Goal: Check status: Check status

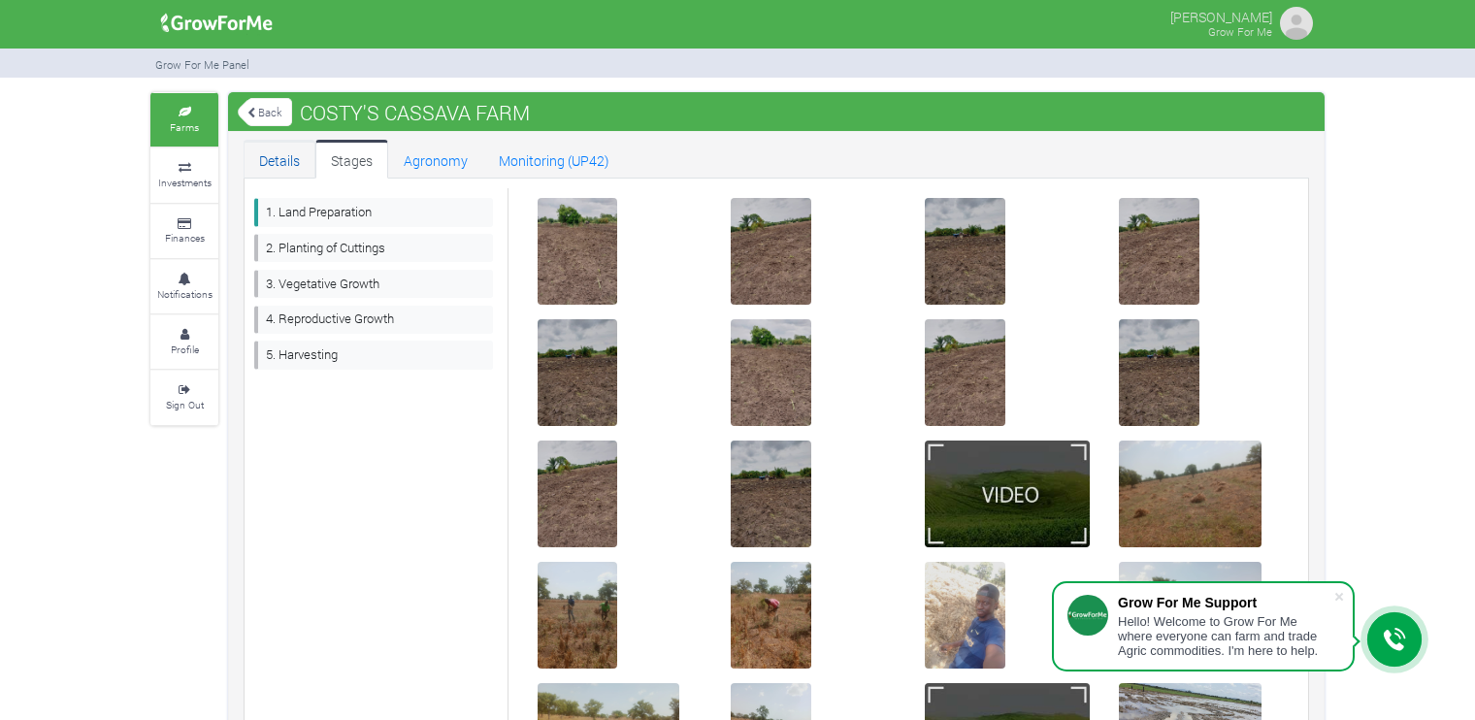
click at [275, 157] on link "Details" at bounding box center [280, 159] width 72 height 39
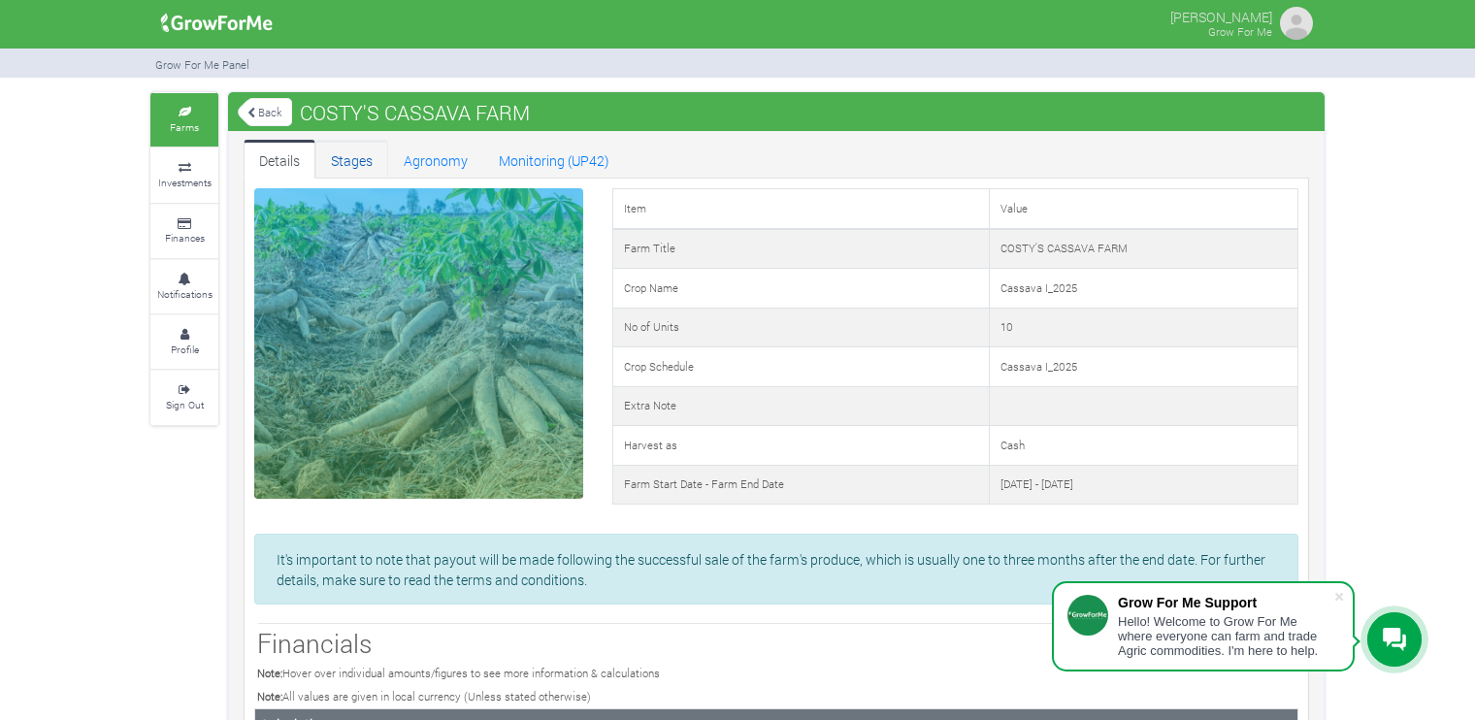
click at [359, 156] on link "Stages" at bounding box center [351, 159] width 73 height 39
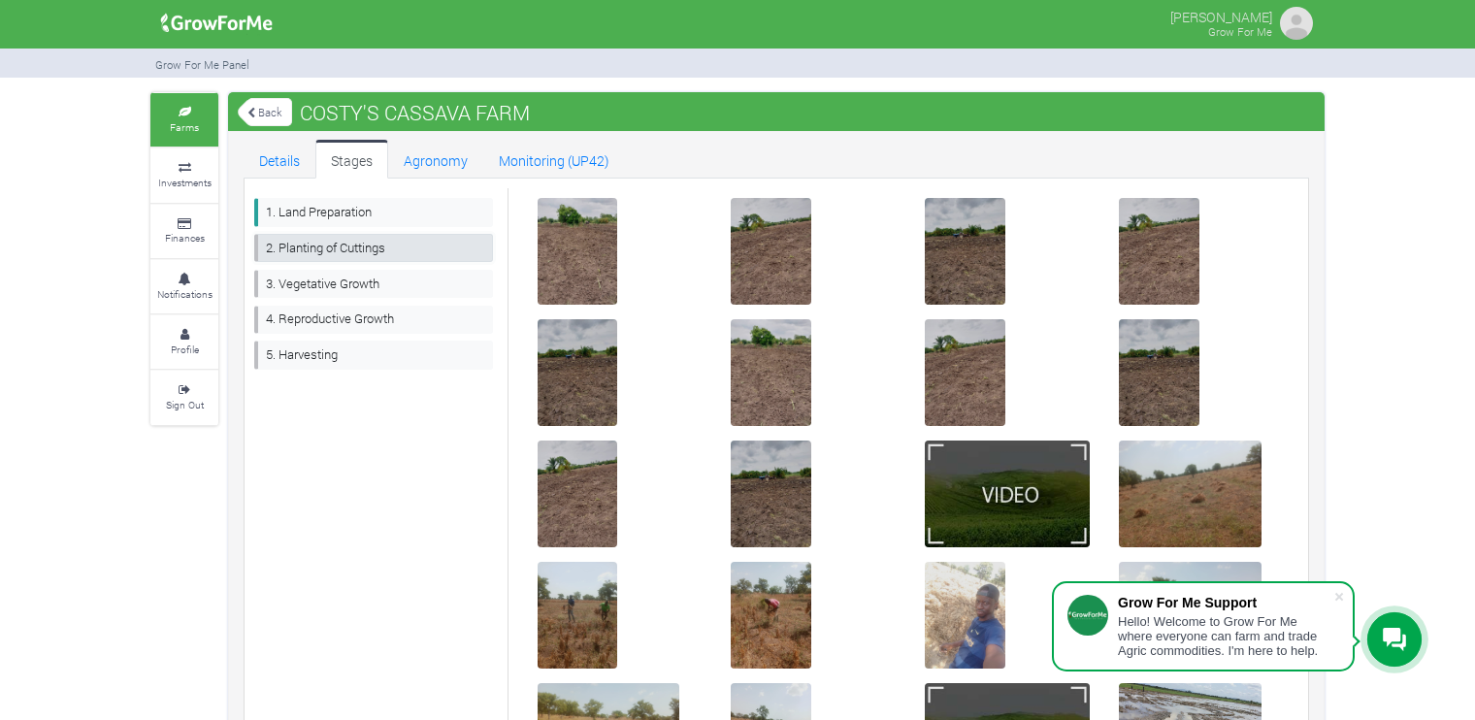
click at [345, 246] on link "2. Planting of Cuttings" at bounding box center [373, 248] width 239 height 28
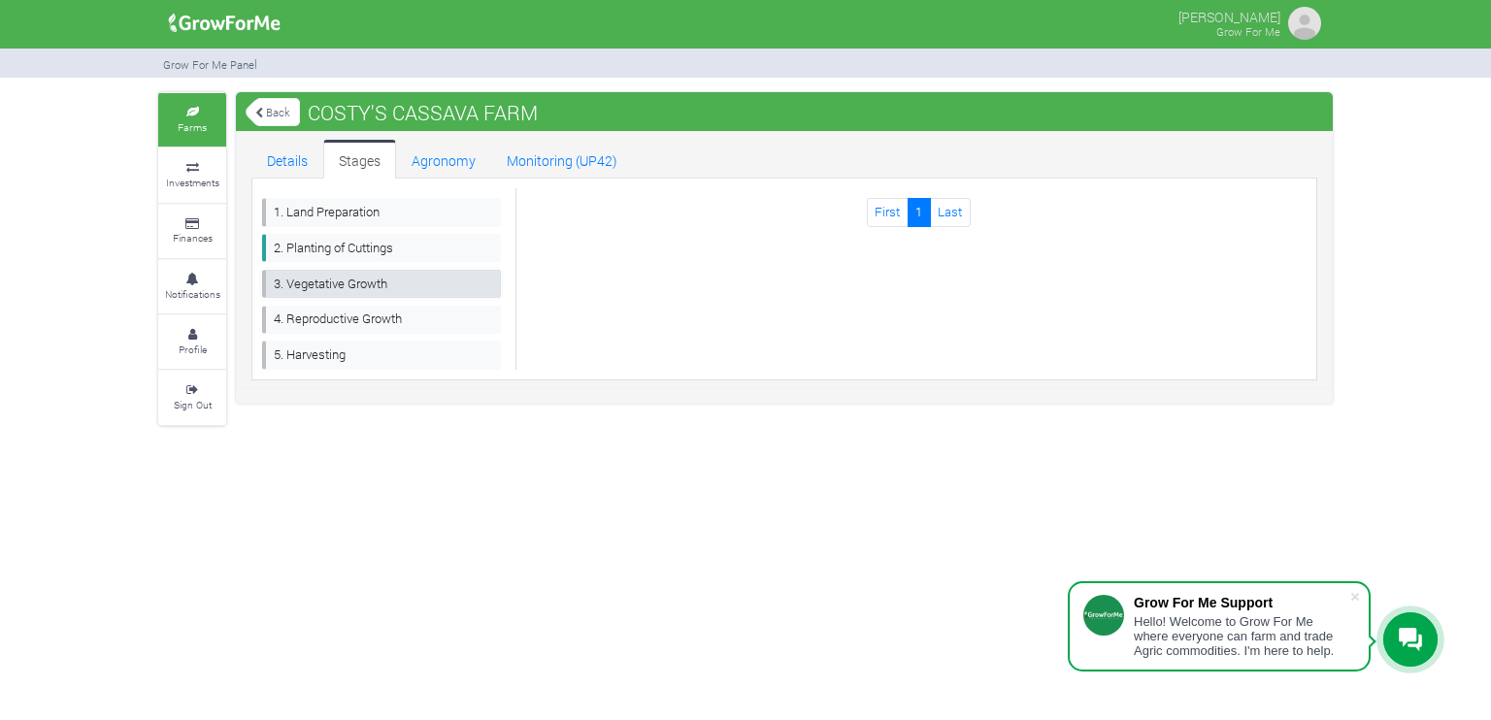
click at [351, 272] on link "3. Vegetative Growth" at bounding box center [381, 284] width 239 height 28
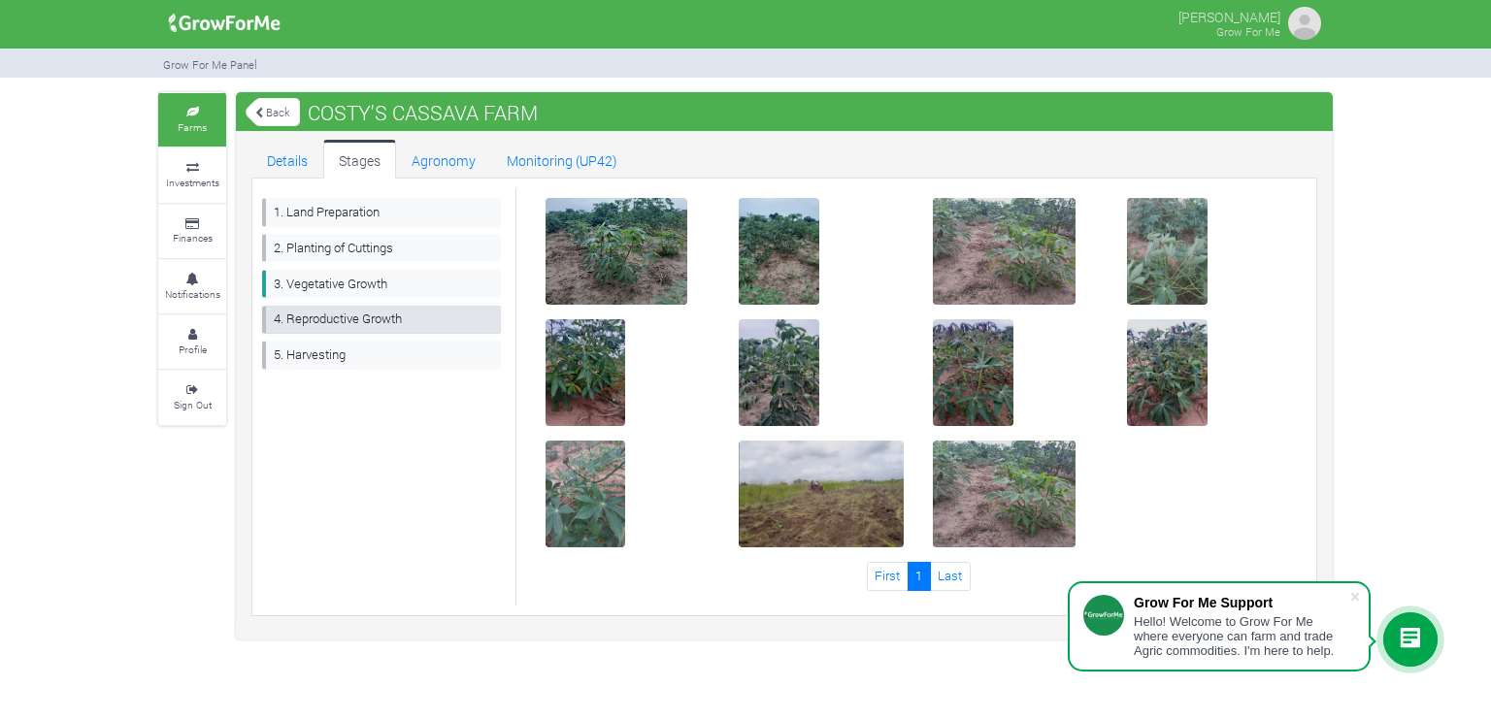
click at [345, 315] on link "4. Reproductive Growth" at bounding box center [381, 320] width 239 height 28
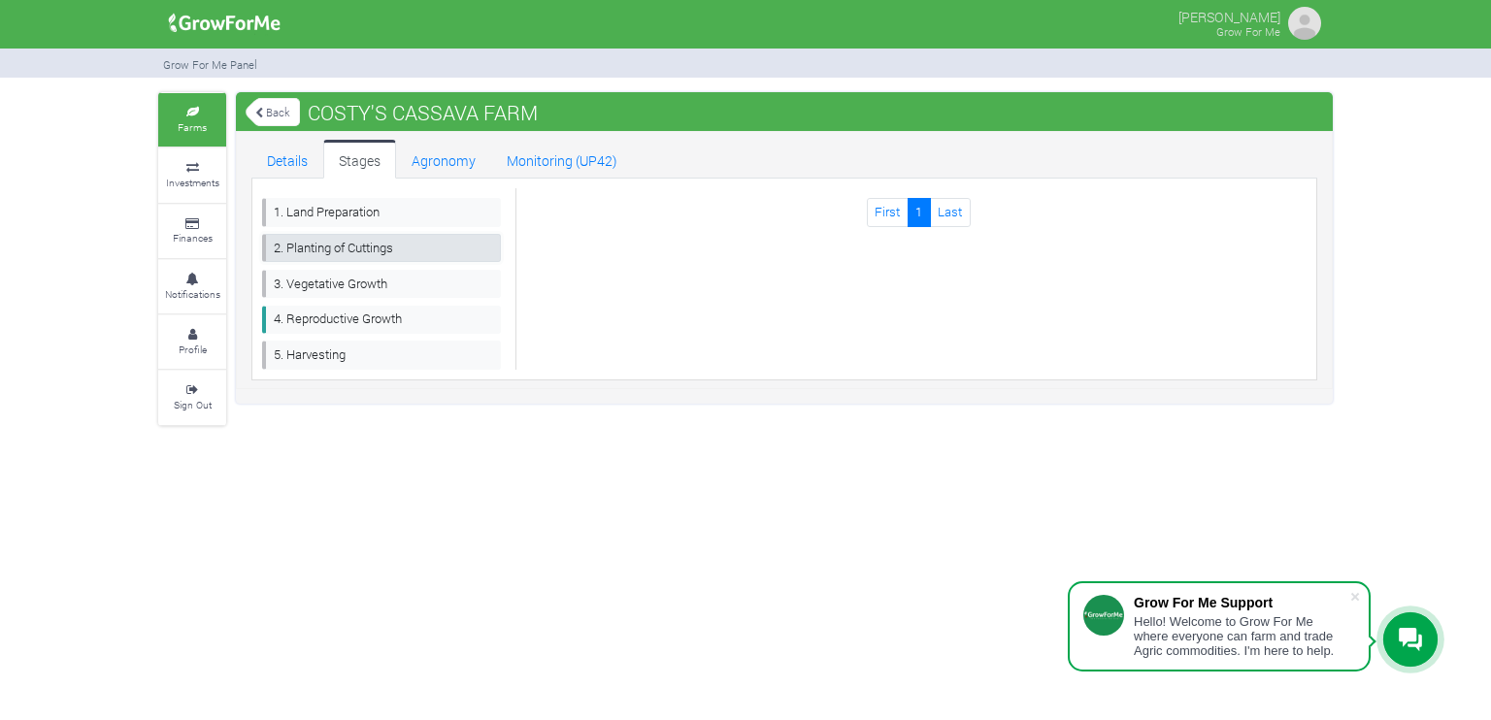
click at [336, 246] on link "2. Planting of Cuttings" at bounding box center [381, 248] width 239 height 28
click at [338, 213] on link "1. Land Preparation" at bounding box center [381, 212] width 239 height 28
click at [439, 155] on link "Agronomy" at bounding box center [443, 159] width 95 height 39
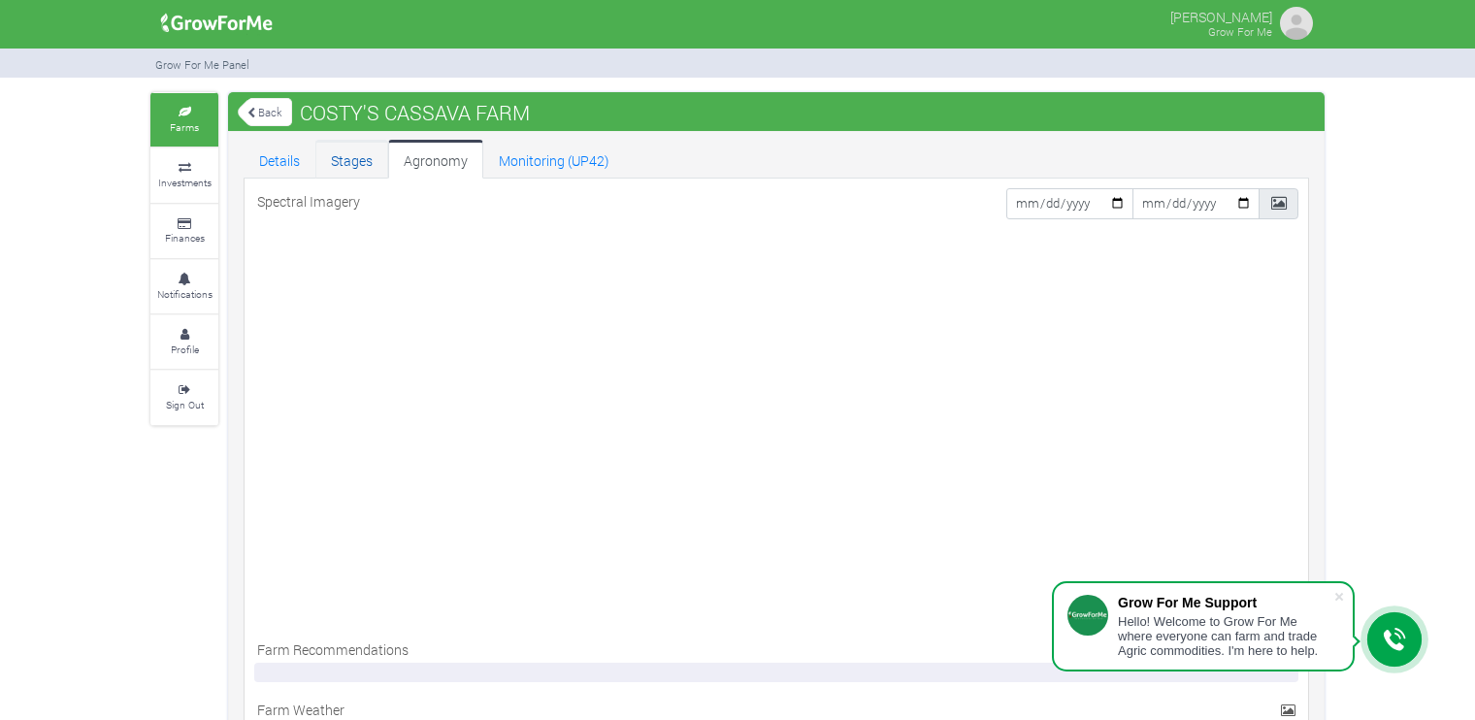
click at [344, 161] on link "Stages" at bounding box center [351, 159] width 73 height 39
